Goal: Transaction & Acquisition: Purchase product/service

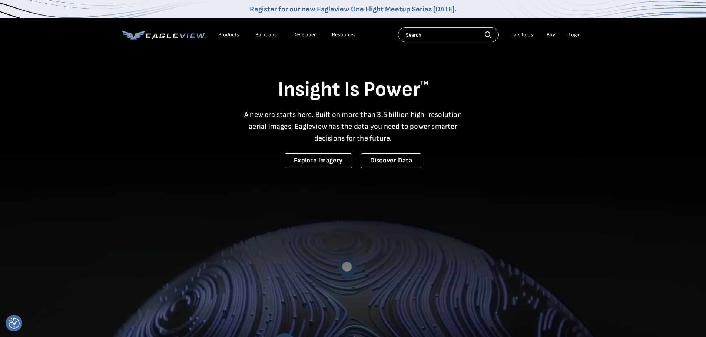
click at [576, 36] on div "Login" at bounding box center [574, 34] width 12 height 7
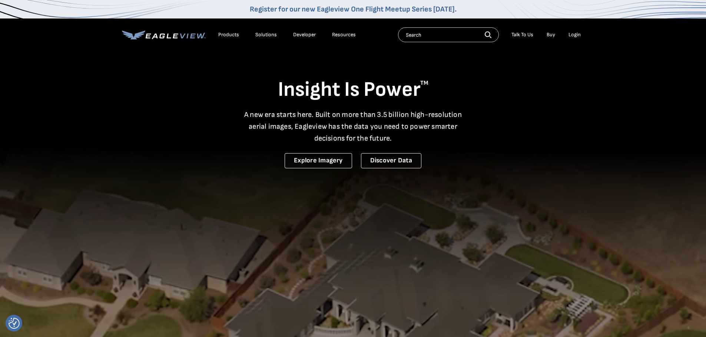
click at [573, 34] on div "Login" at bounding box center [574, 34] width 12 height 7
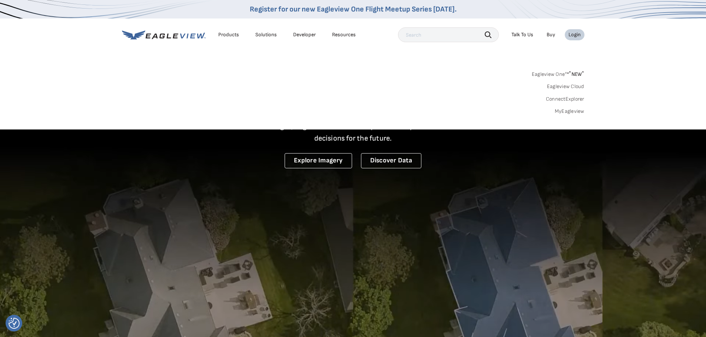
click at [566, 113] on link "MyEagleview" at bounding box center [570, 111] width 30 height 7
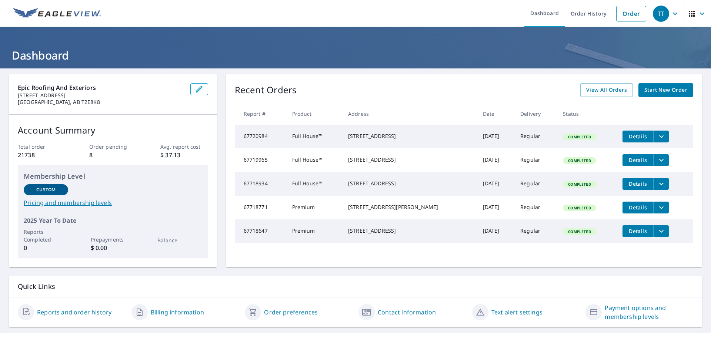
click at [646, 90] on span "Start New Order" at bounding box center [666, 90] width 43 height 9
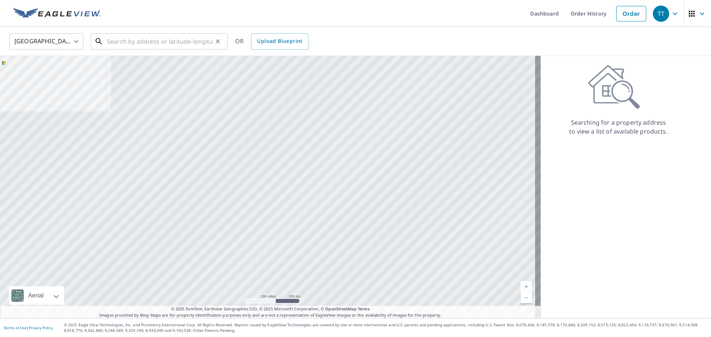
click at [148, 41] on input "text" at bounding box center [160, 41] width 106 height 21
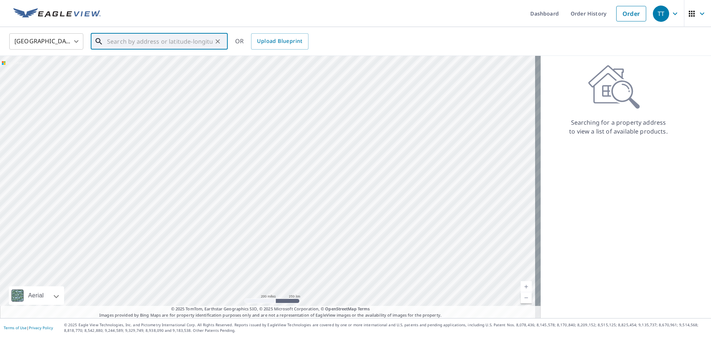
paste input "2502-081695"
click at [157, 40] on input "2502-081695" at bounding box center [160, 41] width 106 height 21
drag, startPoint x: 156, startPoint y: 43, endPoint x: 117, endPoint y: 40, distance: 39.7
click at [63, 39] on div "[GEOGRAPHIC_DATA] [GEOGRAPHIC_DATA] ​ 2502-081695 ​ Match not found OR Upload B…" at bounding box center [353, 41] width 699 height 17
paste input "[STREET_ADDRESS]"
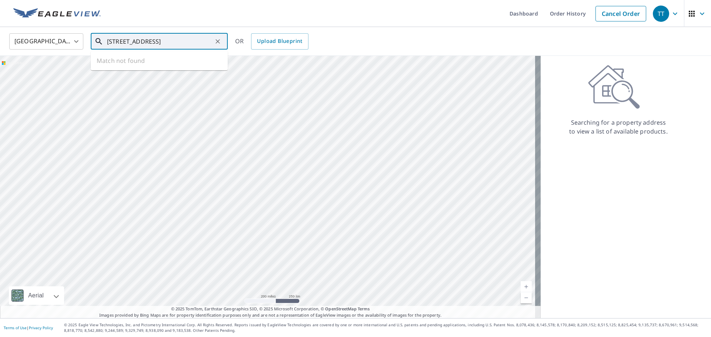
scroll to position [0, 11]
drag, startPoint x: 200, startPoint y: 42, endPoint x: 499, endPoint y: 67, distance: 300.3
click at [499, 68] on div "United States [GEOGRAPHIC_DATA] ​ [STREET_ADDRESS] ​ Match not found OR Upload …" at bounding box center [355, 173] width 711 height 292
type input "[STREET_ADDRESS]"
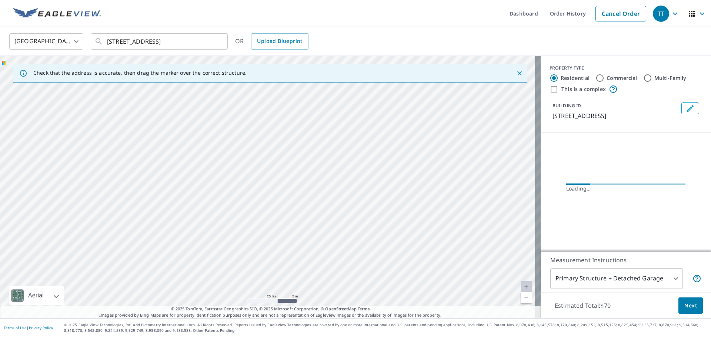
drag, startPoint x: 254, startPoint y: 192, endPoint x: 763, endPoint y: 182, distance: 509.8
click at [711, 182] on html "TT TT Dashboard Order History Cancel Order TT [GEOGRAPHIC_DATA] [GEOGRAPHIC_DAT…" at bounding box center [355, 168] width 711 height 337
drag, startPoint x: 383, startPoint y: 192, endPoint x: 909, endPoint y: 211, distance: 525.9
click at [711, 211] on html "TT TT Dashboard Order History Cancel Order TT [GEOGRAPHIC_DATA] [GEOGRAPHIC_DAT…" at bounding box center [355, 168] width 711 height 337
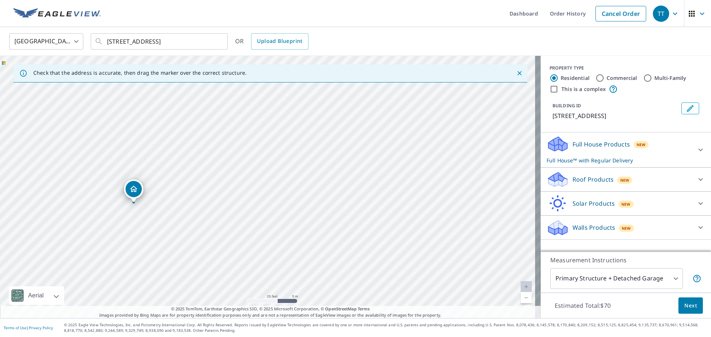
click at [350, 214] on div "[STREET_ADDRESS]" at bounding box center [270, 187] width 541 height 263
click at [610, 144] on p "Full House Products" at bounding box center [601, 144] width 57 height 9
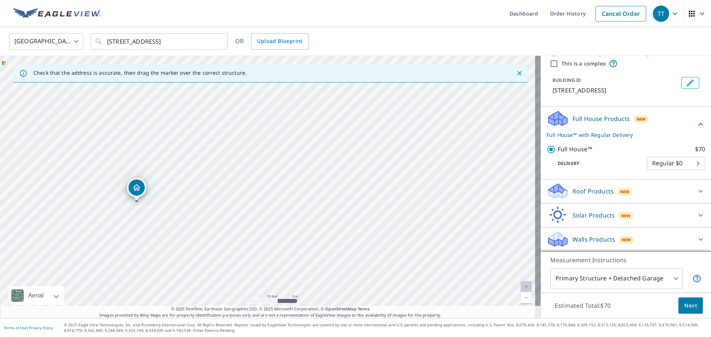
click at [587, 186] on div "Roof Products New" at bounding box center [619, 191] width 145 height 17
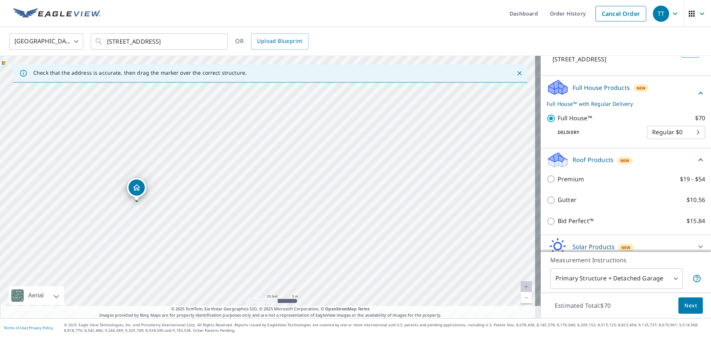
scroll to position [88, 0]
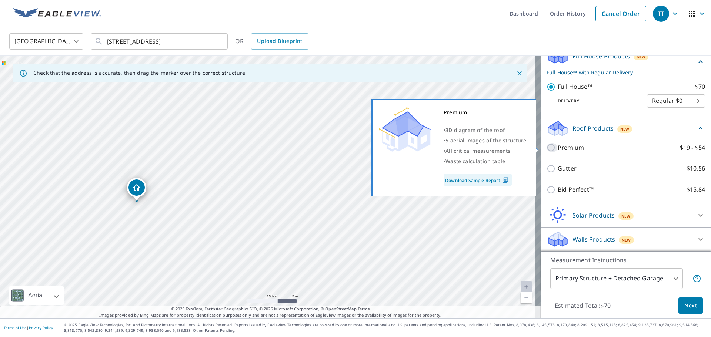
click at [547, 147] on input "Premium $19 - $54" at bounding box center [552, 147] width 11 height 9
checkbox input "true"
checkbox input "false"
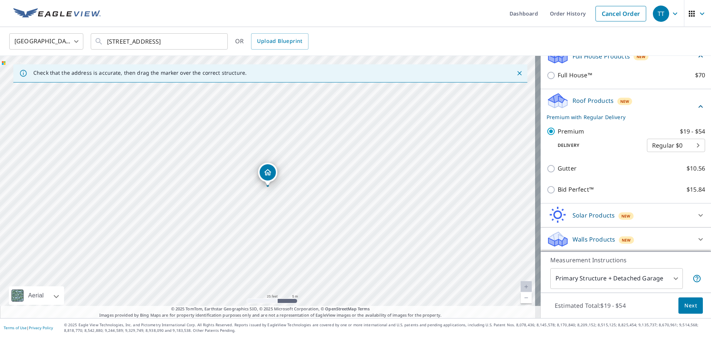
click at [685, 303] on span "Next" at bounding box center [691, 306] width 13 height 9
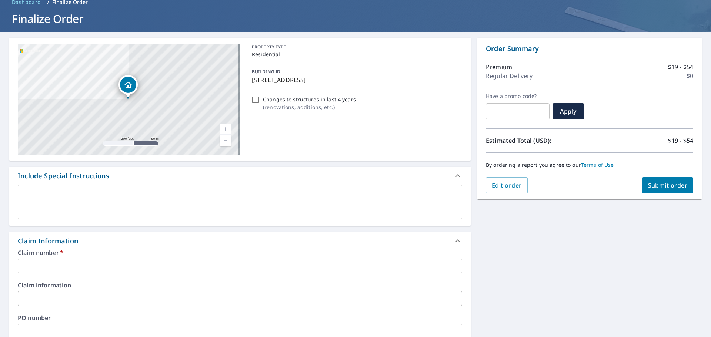
scroll to position [111, 0]
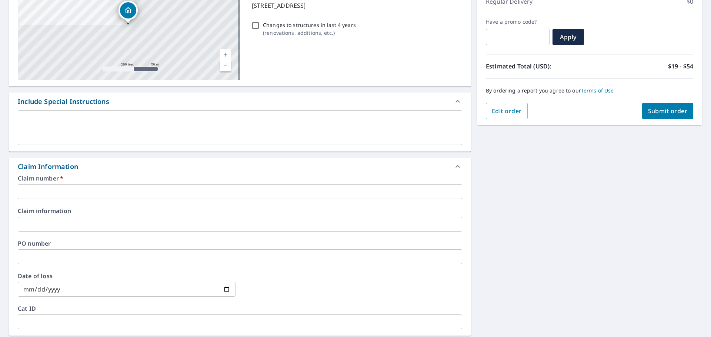
click at [47, 188] on input "text" at bounding box center [240, 191] width 444 height 15
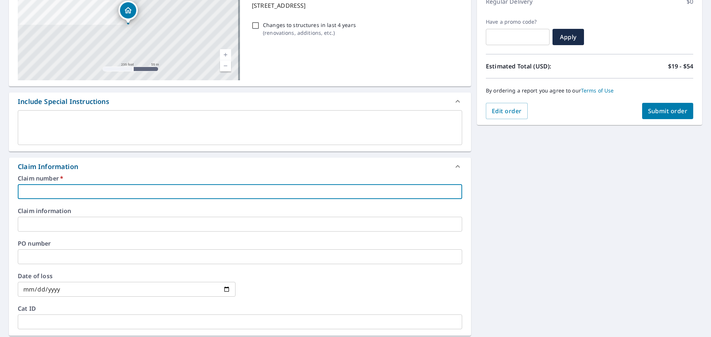
click at [35, 193] on input "text" at bounding box center [240, 191] width 444 height 15
type input "8"
checkbox input "true"
type input "81"
checkbox input "true"
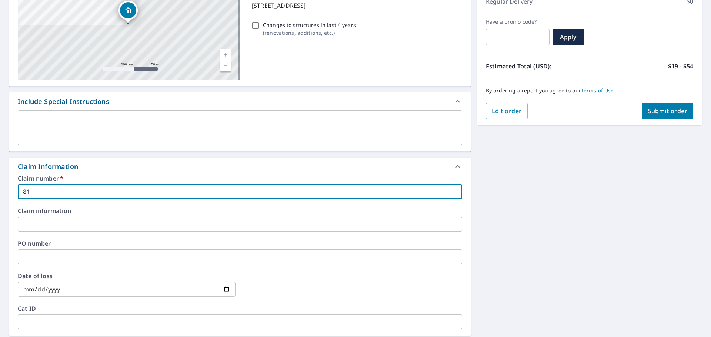
type input "816"
checkbox input "true"
type input "8169"
checkbox input "true"
type input "81695"
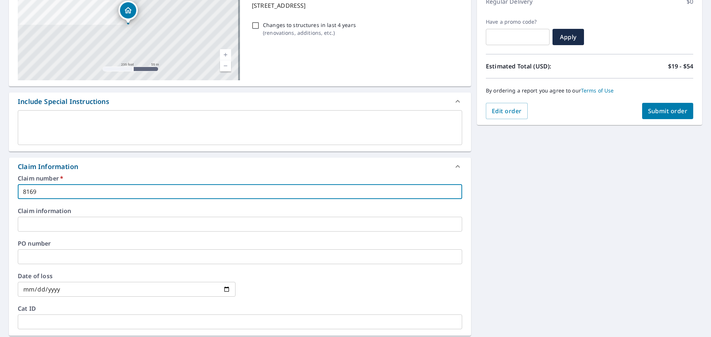
checkbox input "true"
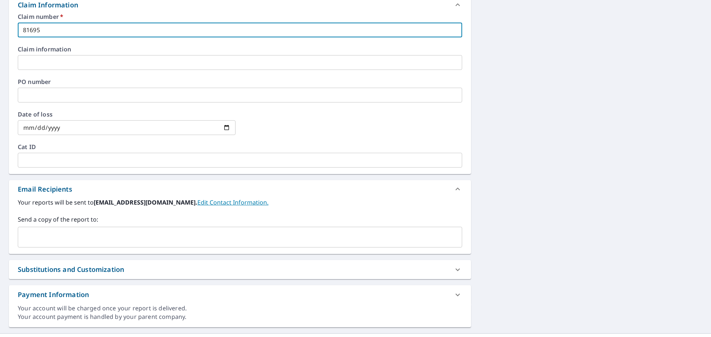
scroll to position [288, 0]
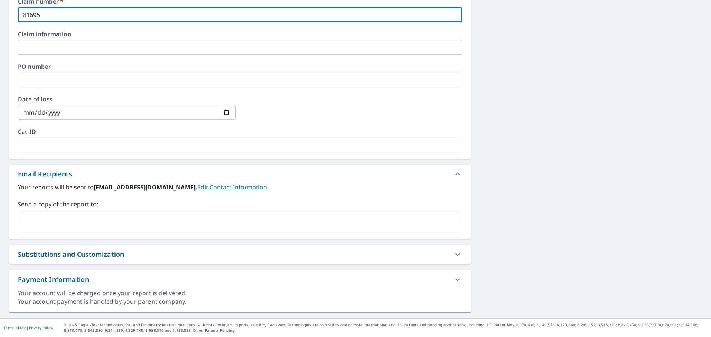
type input "81695"
click at [74, 223] on input "text" at bounding box center [234, 222] width 427 height 14
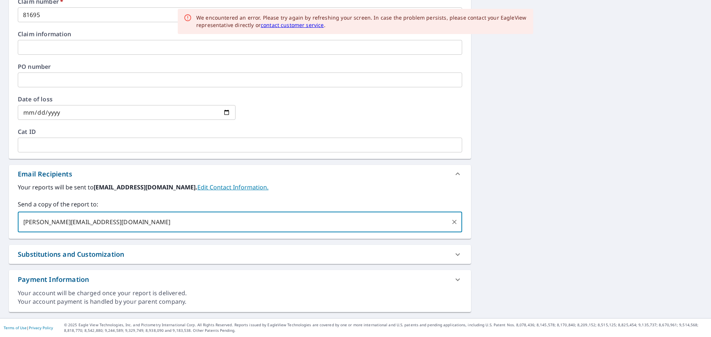
type input "[PERSON_NAME][EMAIL_ADDRESS][DOMAIN_NAME]"
click at [556, 151] on div "[STREET_ADDRESS] Aerial Road A standard road map Aerial A detailed look from ab…" at bounding box center [355, 49] width 711 height 538
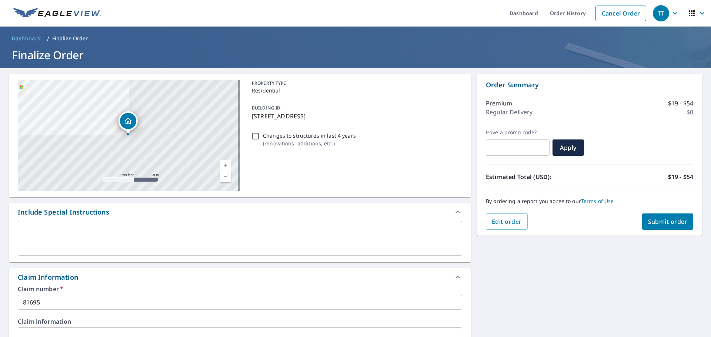
scroll to position [0, 0]
click at [642, 223] on button "Submit order" at bounding box center [667, 222] width 51 height 16
checkbox input "true"
